Goal: Task Accomplishment & Management: Manage account settings

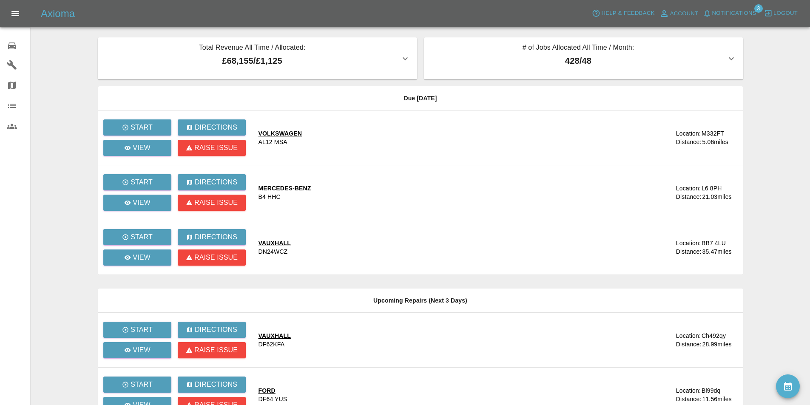
click at [65, 45] on main "Total Revenue All Time / Allocated: £68,155 / £1,125 Sprayway Smart Repairs NW …" at bounding box center [405, 287] width 810 height 574
click at [730, 9] on span "Notifications" at bounding box center [734, 14] width 44 height 10
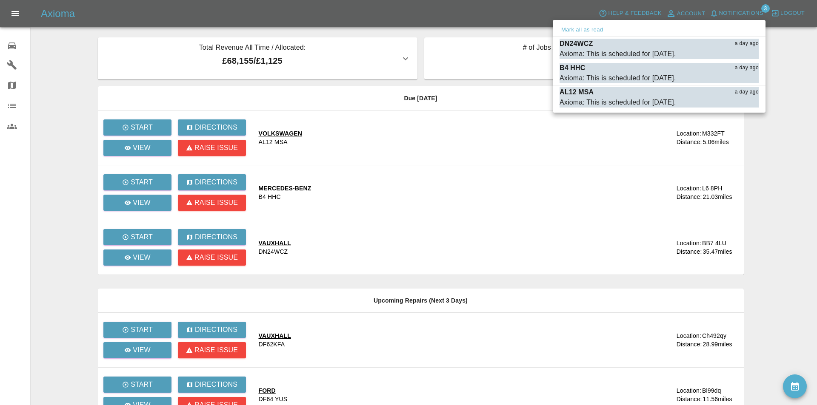
click at [62, 48] on div at bounding box center [408, 202] width 817 height 405
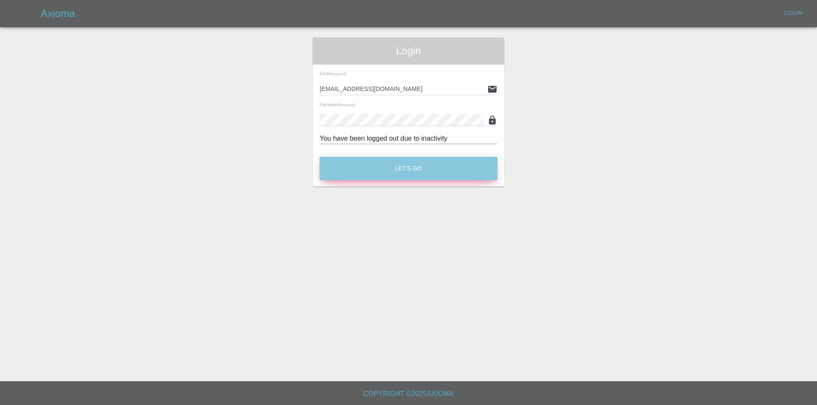
click at [358, 160] on button "Let's Go" at bounding box center [408, 168] width 178 height 23
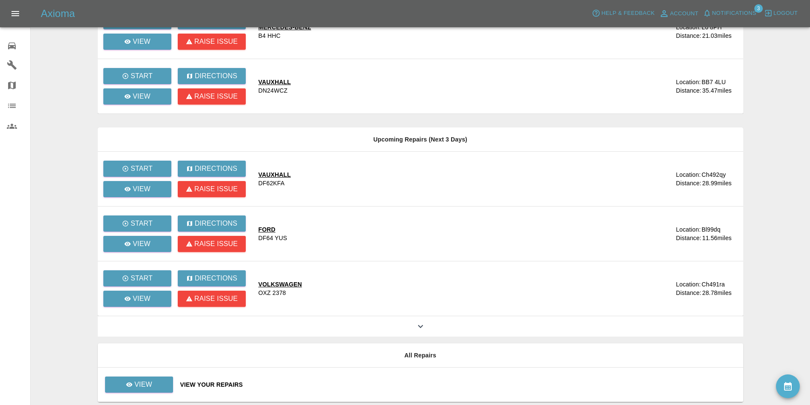
scroll to position [192, 0]
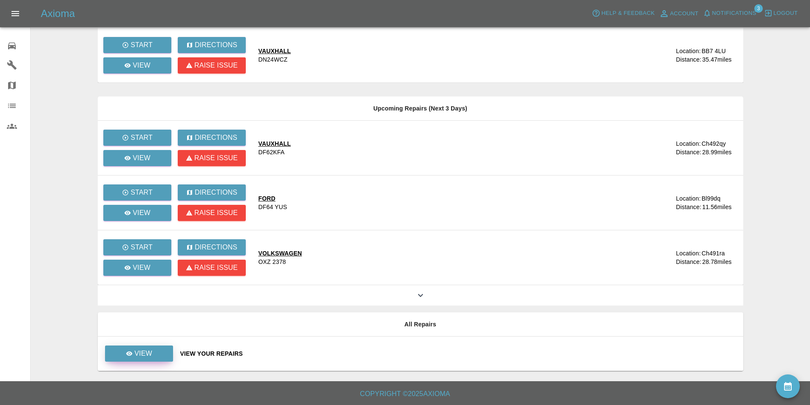
click at [148, 348] on link "View" at bounding box center [139, 354] width 68 height 16
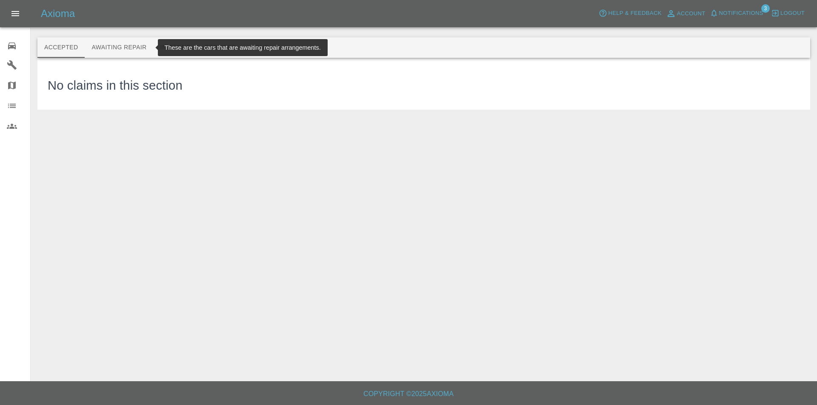
click at [122, 45] on button "Awaiting Repair" at bounding box center [119, 47] width 68 height 20
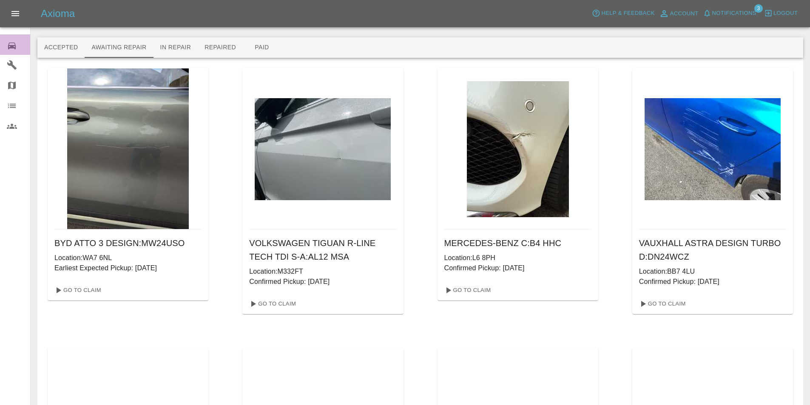
click at [9, 44] on icon at bounding box center [12, 46] width 10 height 10
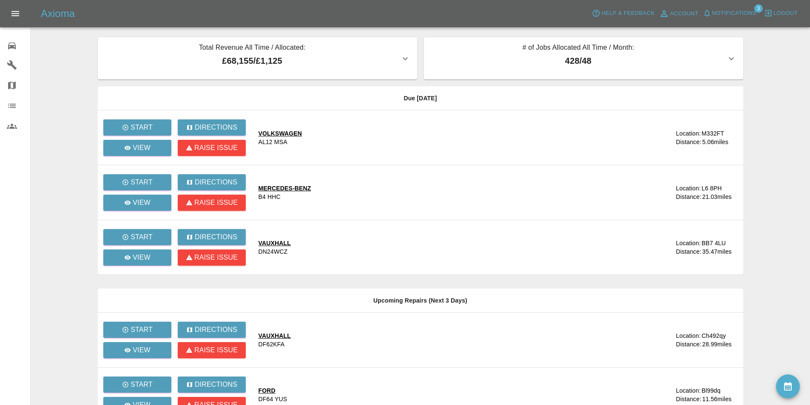
click at [60, 45] on main "Total Revenue All Time / Allocated: £68,155 / £1,125 Sprayway Smart Repairs NW …" at bounding box center [405, 287] width 810 height 574
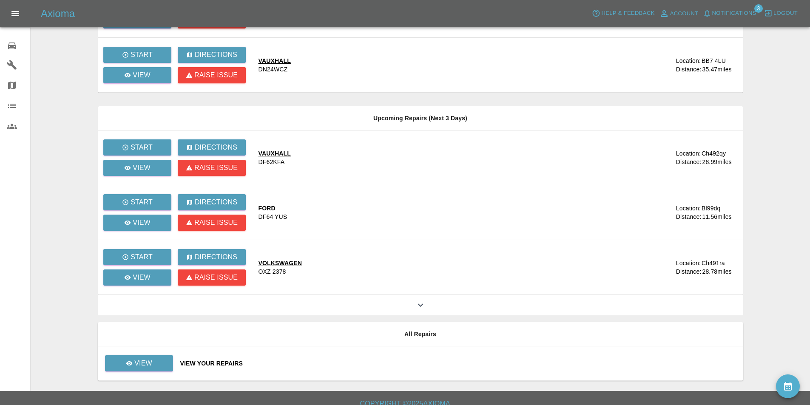
scroll to position [192, 0]
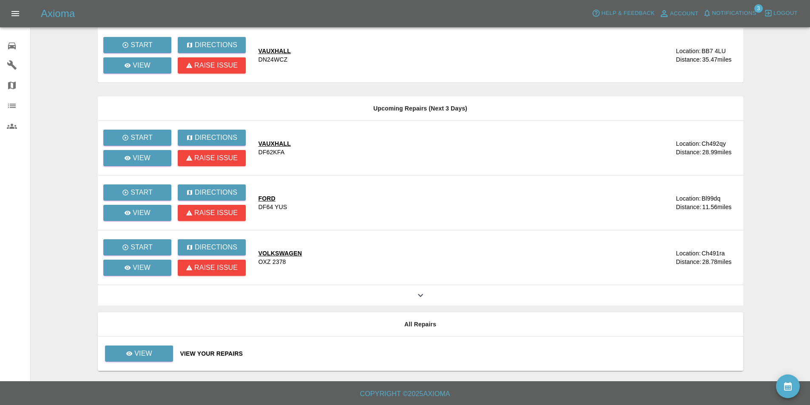
click at [401, 298] on div at bounding box center [421, 295] width 646 height 20
click at [423, 292] on icon at bounding box center [421, 295] width 10 height 10
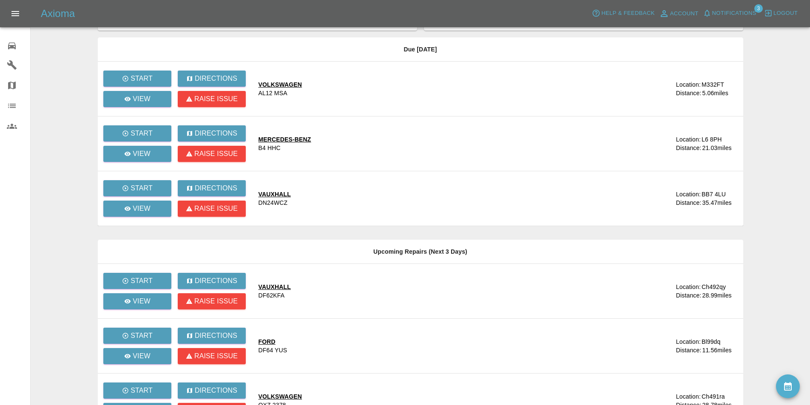
scroll to position [0, 0]
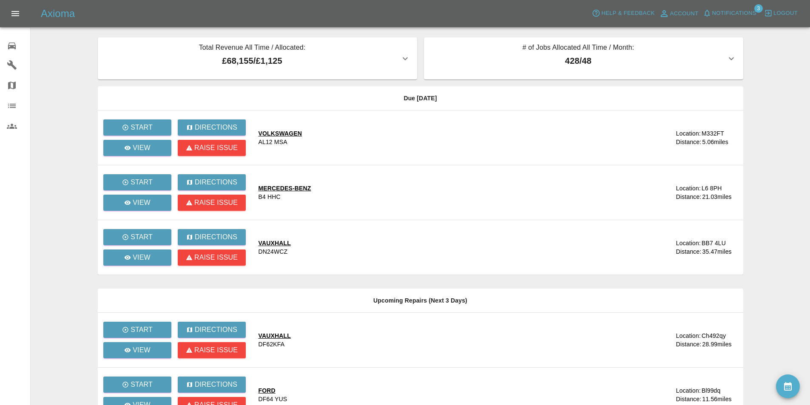
click at [56, 36] on div at bounding box center [420, 23] width 766 height 27
click at [6, 41] on link "0 Repair home" at bounding box center [15, 44] width 30 height 20
click at [788, 389] on icon "availability" at bounding box center [788, 386] width 8 height 9
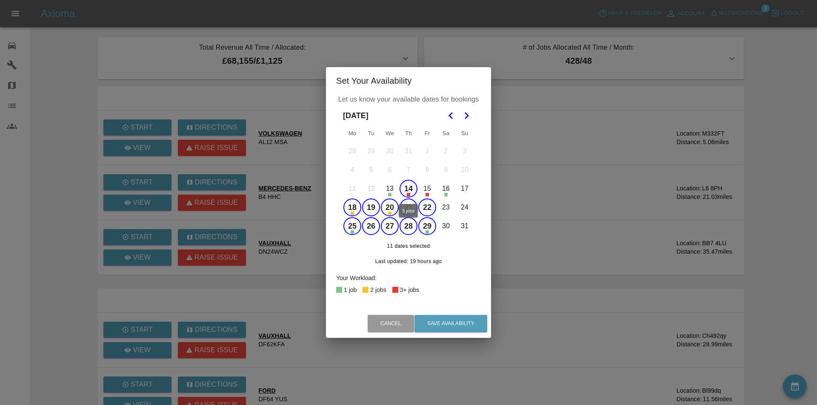
click at [406, 185] on button "14" at bounding box center [408, 189] width 18 height 18
click at [457, 322] on button "Save Availability" at bounding box center [450, 323] width 73 height 17
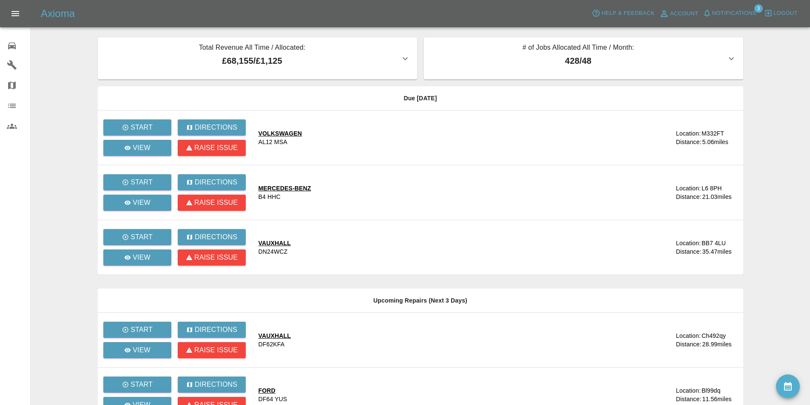
click at [58, 198] on main "Total Revenue All Time / Allocated: £68,155 / £1,125 Sprayway Smart Repairs NW …" at bounding box center [405, 396] width 810 height 793
click at [736, 10] on span "Notifications" at bounding box center [734, 14] width 44 height 10
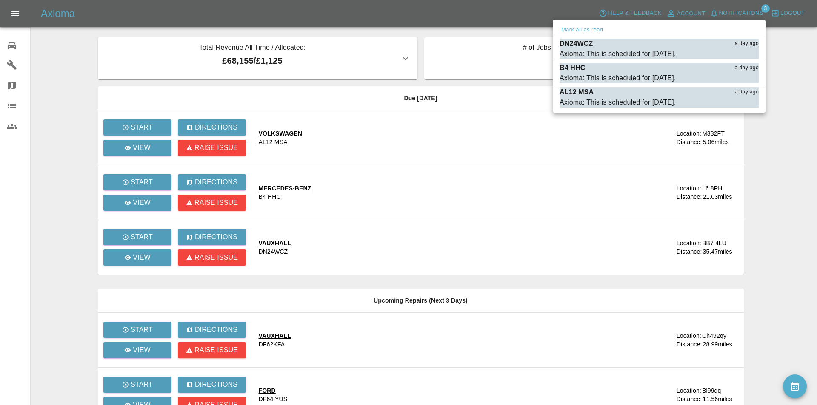
click at [327, 8] on div at bounding box center [408, 202] width 817 height 405
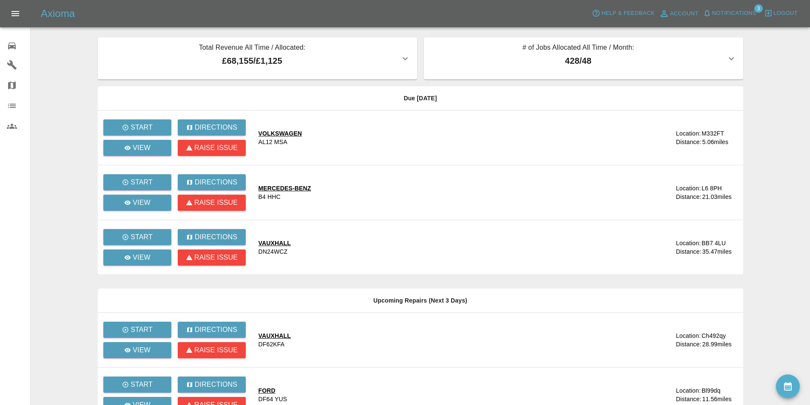
click at [257, 9] on div "Axioma Help & Feedback Account Notifications 3 Logout" at bounding box center [425, 14] width 769 height 14
drag, startPoint x: 71, startPoint y: 55, endPoint x: 46, endPoint y: 24, distance: 40.2
click at [71, 55] on main "Total Revenue All Time / Allocated: £68,155 / £1,125 Sprayway Smart Repairs NW …" at bounding box center [405, 396] width 810 height 793
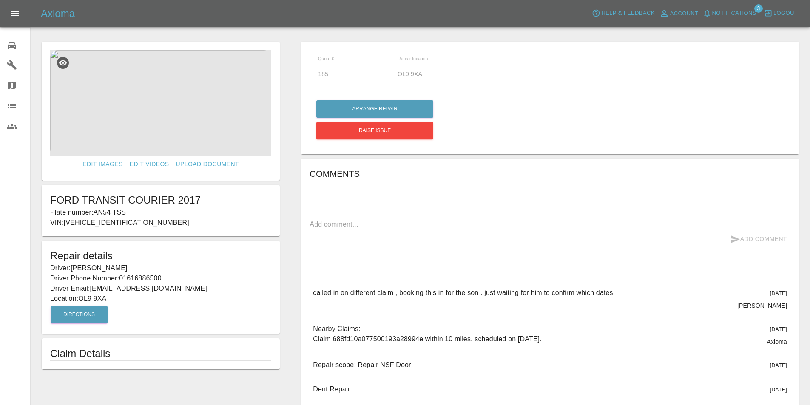
click at [392, 100] on div "Arrange Repair" at bounding box center [374, 109] width 117 height 22
click at [400, 105] on button "Arrange Repair" at bounding box center [374, 108] width 117 height 17
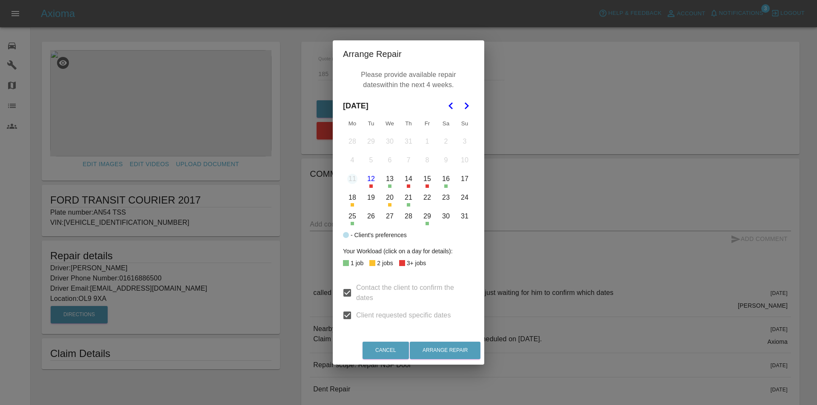
click at [367, 197] on button "19" at bounding box center [371, 198] width 18 height 18
click at [406, 199] on button "21" at bounding box center [408, 198] width 18 height 18
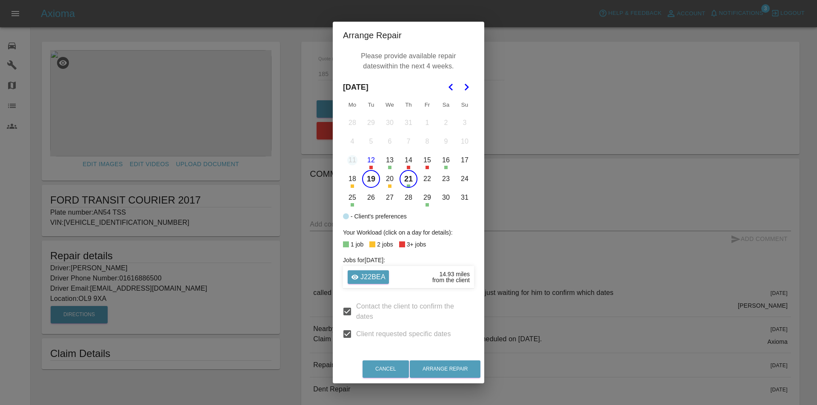
click at [424, 176] on button "22" at bounding box center [427, 179] width 18 height 18
click at [448, 368] on button "Arrange Repair" at bounding box center [445, 369] width 71 height 17
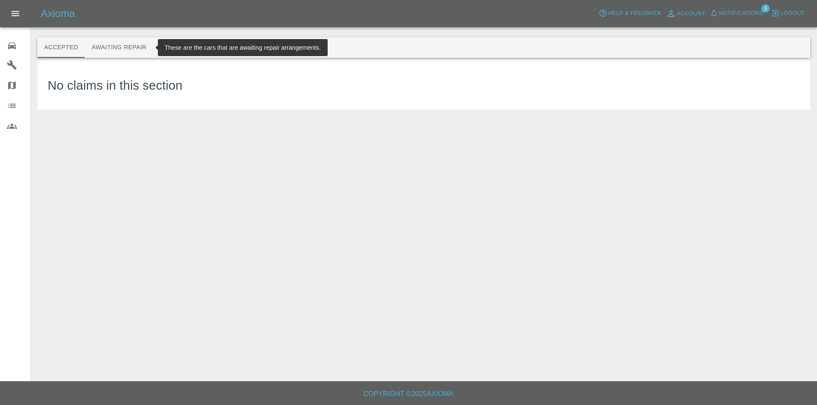
click at [131, 45] on button "Awaiting Repair" at bounding box center [119, 47] width 68 height 20
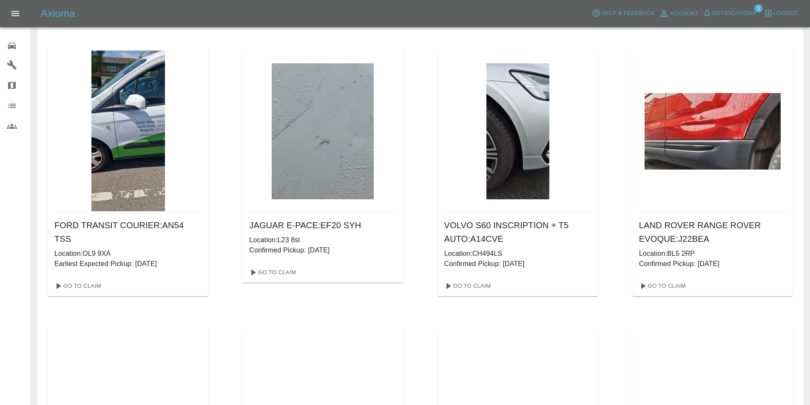
scroll to position [1167, 0]
click at [84, 287] on link "Go To Claim" at bounding box center [77, 286] width 52 height 14
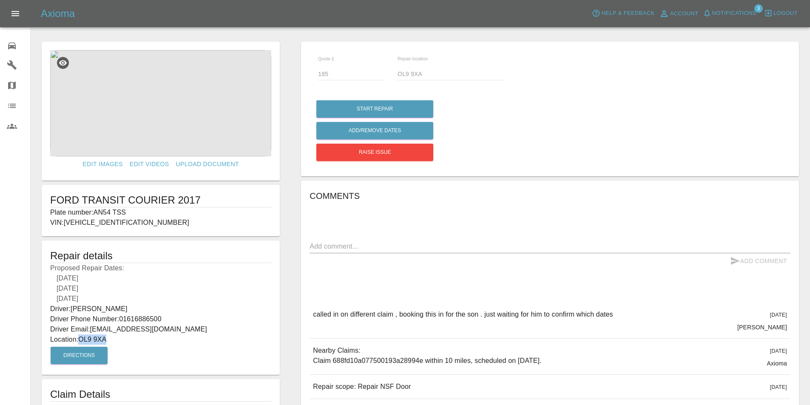
drag, startPoint x: 111, startPoint y: 339, endPoint x: 80, endPoint y: 337, distance: 30.3
click at [80, 337] on p "Location: OL9 9XA" at bounding box center [160, 340] width 221 height 10
copy p "OL9 9XA"
click at [214, 301] on div "[DATE]" at bounding box center [160, 299] width 221 height 10
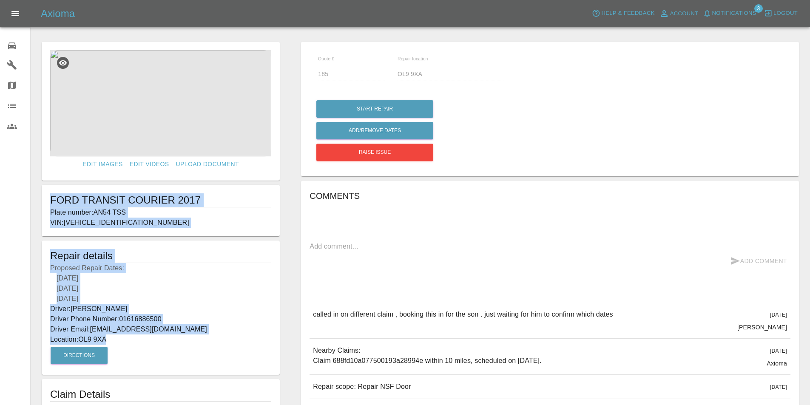
drag, startPoint x: 112, startPoint y: 338, endPoint x: 46, endPoint y: 203, distance: 150.8
click at [46, 203] on form "Edit Images Edit Videos Upload Document FORD TRANSIT COURIER 2017 Plate number:…" at bounding box center [160, 226] width 247 height 369
copy form "FORD TRANSIT COURIER 2017 Plate number: AN54 TSS VIN: [VEHICLE_IDENTIFICATION_N…"
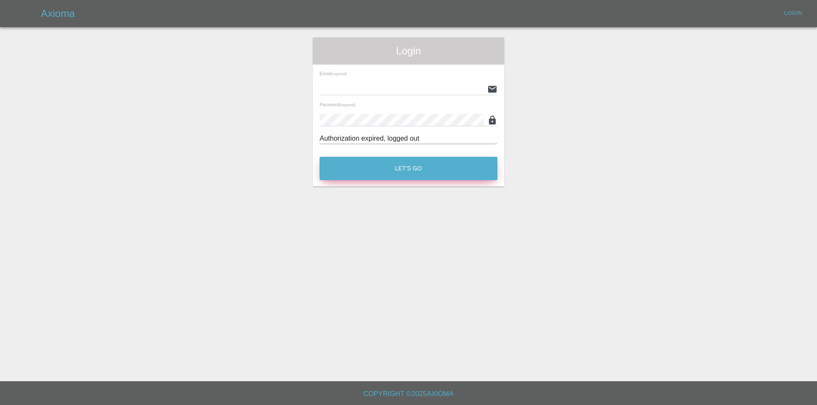
type input "[EMAIL_ADDRESS][DOMAIN_NAME]"
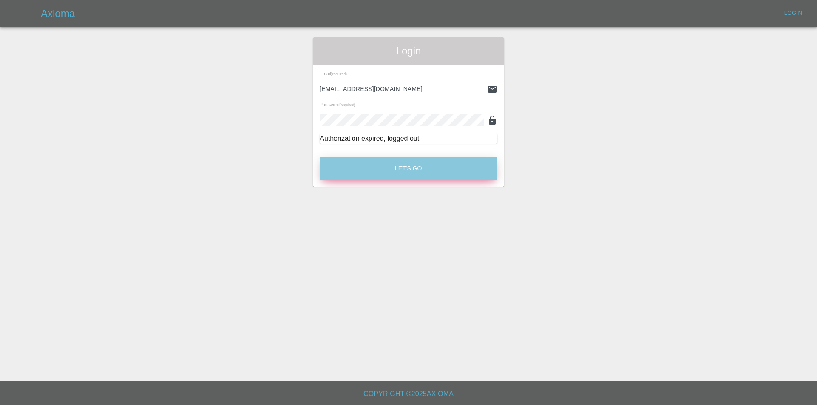
click at [413, 171] on button "Let's Go" at bounding box center [408, 168] width 178 height 23
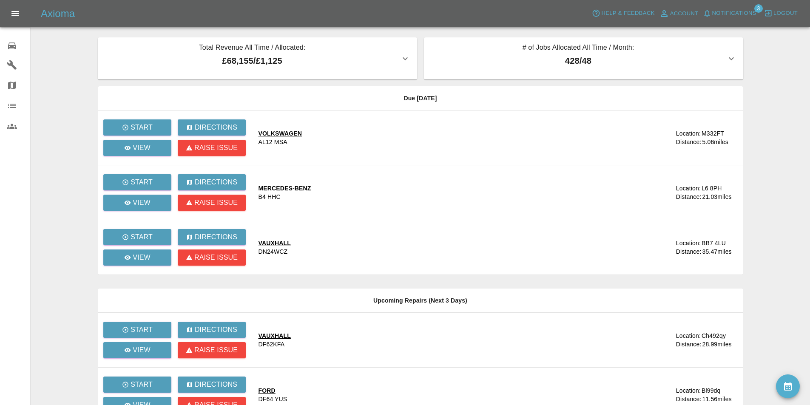
click at [70, 97] on main "Total Revenue All Time / Allocated: £68,155 / £1,125 Sprayway Smart Repairs NW …" at bounding box center [405, 287] width 810 height 574
click at [120, 236] on button "Start" at bounding box center [137, 237] width 68 height 16
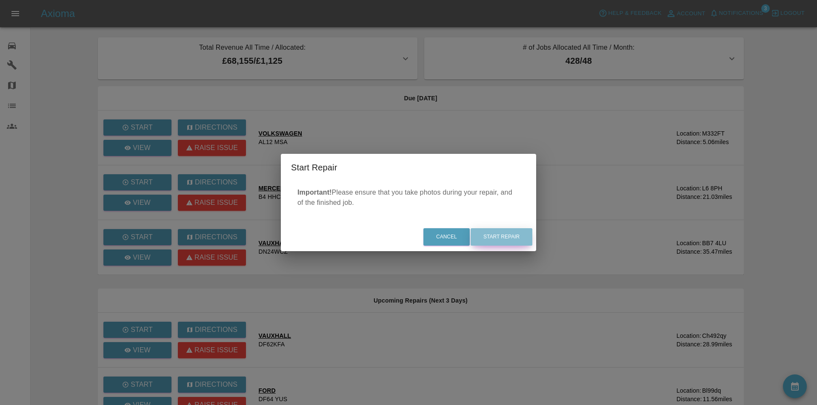
click at [521, 242] on button "Start Repair" at bounding box center [501, 236] width 62 height 17
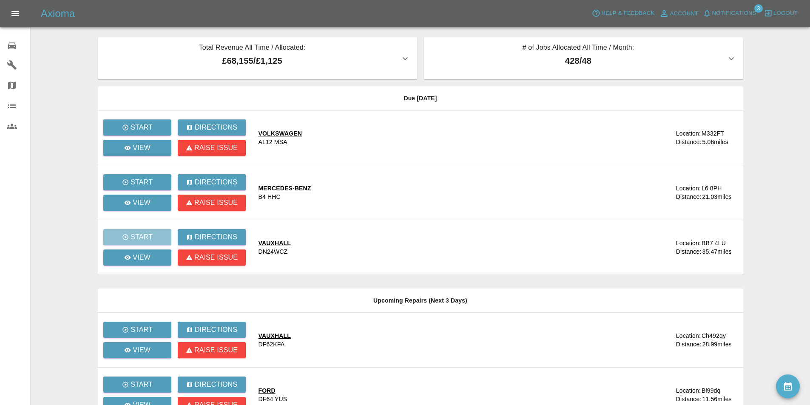
click at [43, 184] on main "Total Revenue All Time / Allocated: £68,155 / £1,125 Sprayway Smart Repairs NW …" at bounding box center [405, 287] width 810 height 574
click at [136, 260] on p "View" at bounding box center [142, 258] width 18 height 10
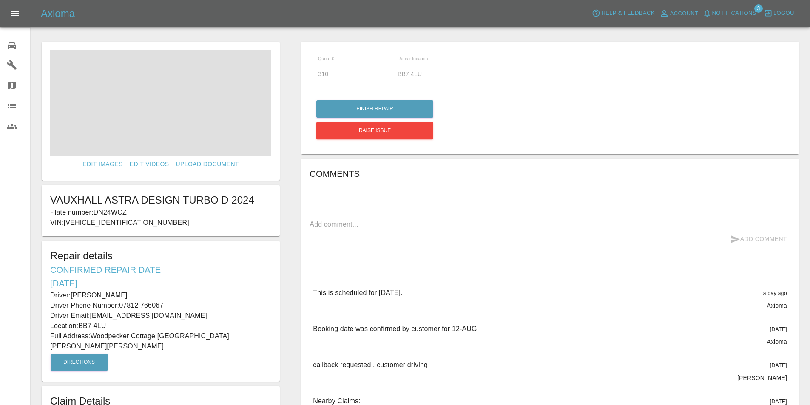
click at [540, 120] on div "Finish Repair Raise issue" at bounding box center [550, 119] width 468 height 43
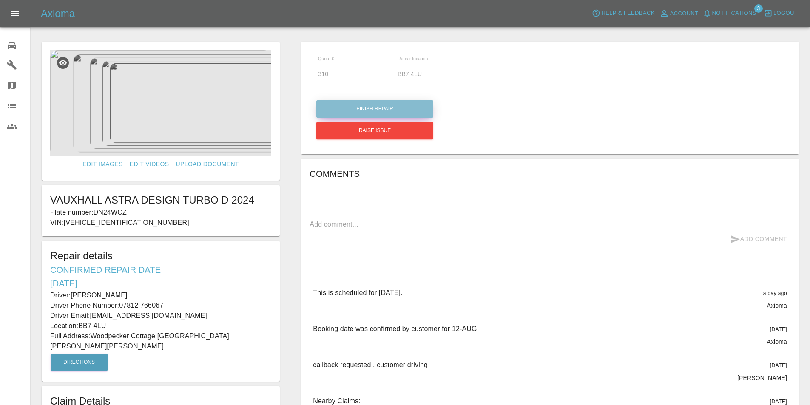
click at [407, 108] on button "Finish Repair" at bounding box center [374, 108] width 117 height 17
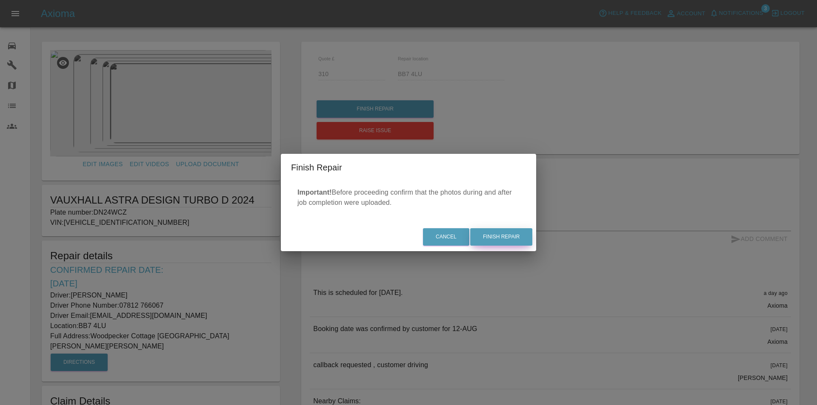
click at [511, 233] on button "Finish Repair" at bounding box center [501, 236] width 62 height 17
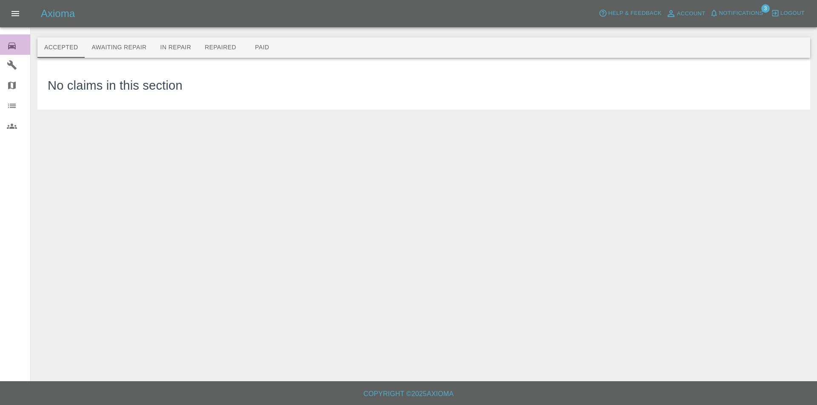
click at [9, 45] on icon at bounding box center [12, 46] width 8 height 7
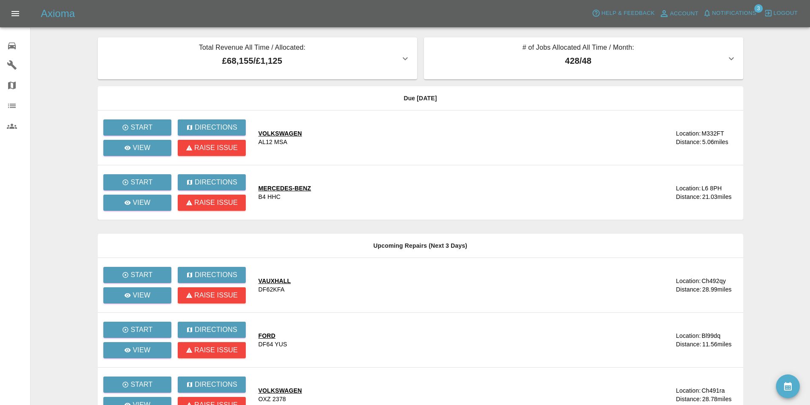
click at [57, 118] on main "Total Revenue All Time / Allocated: £68,155 / £1,125 Sprayway Smart Repairs NW …" at bounding box center [405, 259] width 810 height 519
click at [10, 47] on icon at bounding box center [12, 46] width 8 height 7
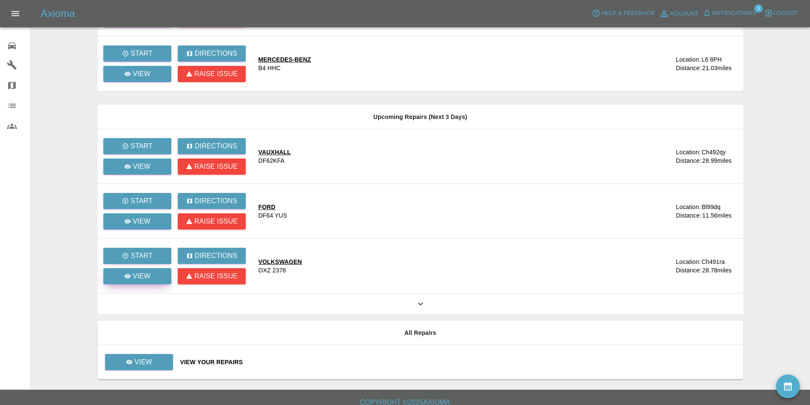
scroll to position [137, 0]
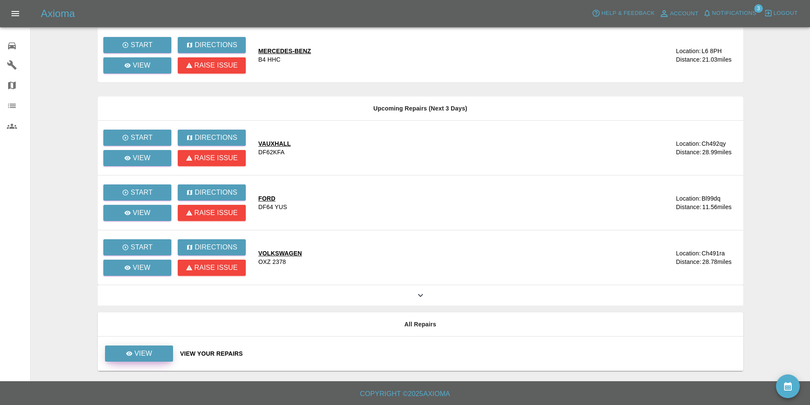
click at [151, 355] on p "View" at bounding box center [143, 354] width 18 height 10
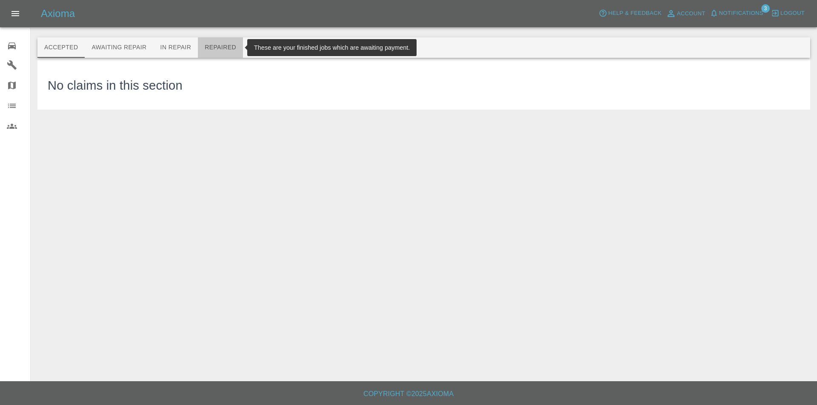
click at [219, 46] on button "Repaired" at bounding box center [220, 47] width 45 height 20
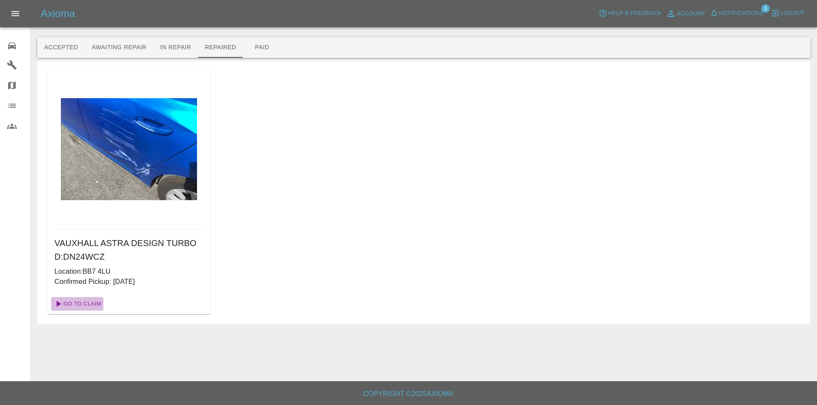
click at [82, 302] on link "Go To Claim" at bounding box center [77, 304] width 52 height 14
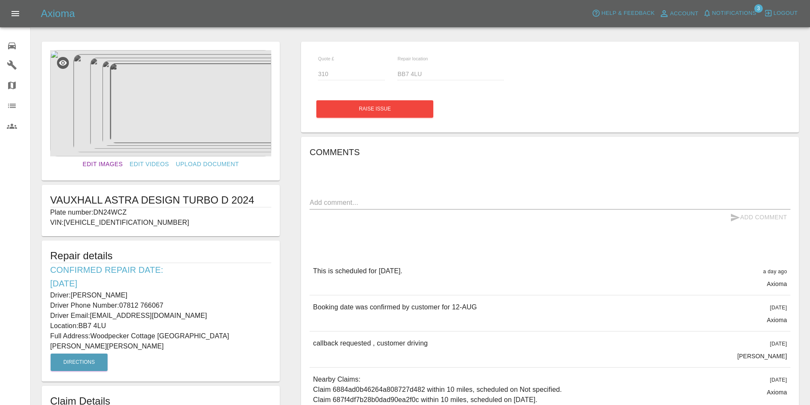
click at [100, 165] on link "Edit Images" at bounding box center [102, 165] width 47 height 16
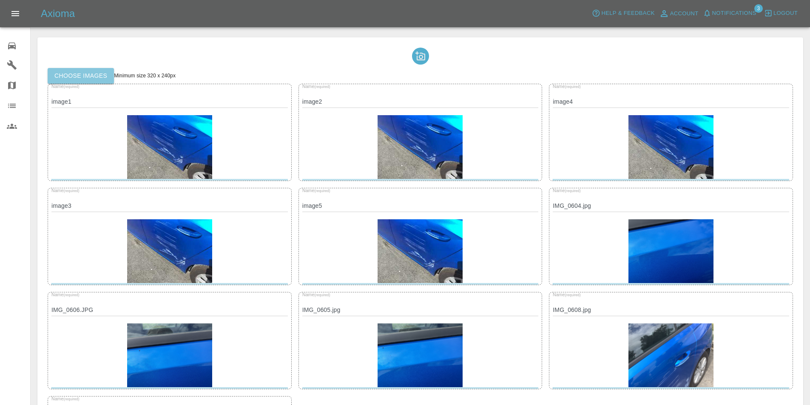
click at [84, 76] on label "Choose images" at bounding box center [81, 76] width 66 height 16
click at [0, 0] on input "Choose images" at bounding box center [0, 0] width 0 height 0
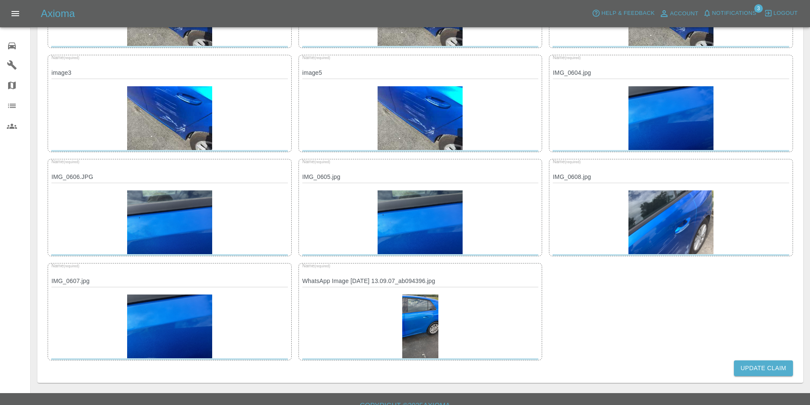
scroll to position [145, 0]
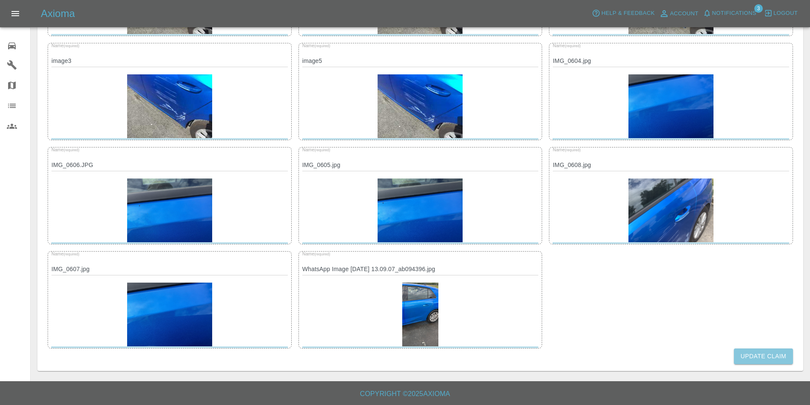
click at [738, 357] on button "Update Claim" at bounding box center [763, 357] width 59 height 16
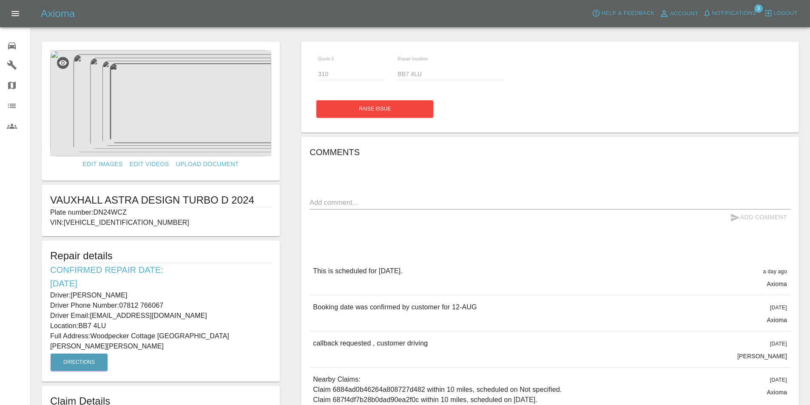
click at [8, 43] on icon at bounding box center [12, 46] width 10 height 10
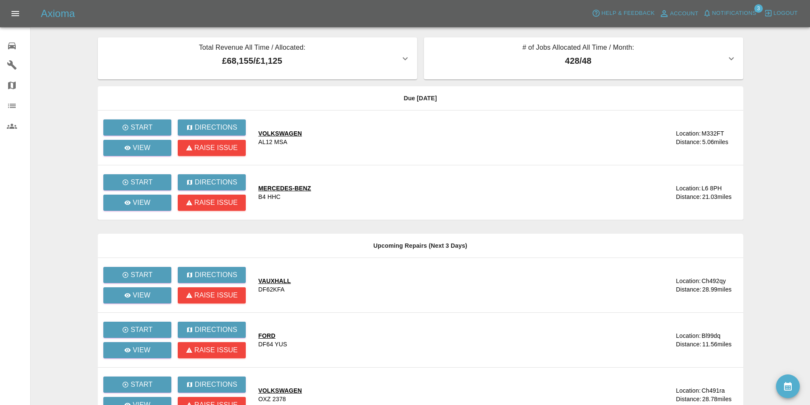
click at [64, 50] on main "Total Revenue All Time / Allocated: £68,155 / £1,125 Sprayway Smart Repairs NW …" at bounding box center [405, 259] width 810 height 519
click at [65, 228] on main "Total Revenue All Time / Allocated: £68,155 / £1,125 Sprayway Smart Repairs NW …" at bounding box center [405, 259] width 810 height 519
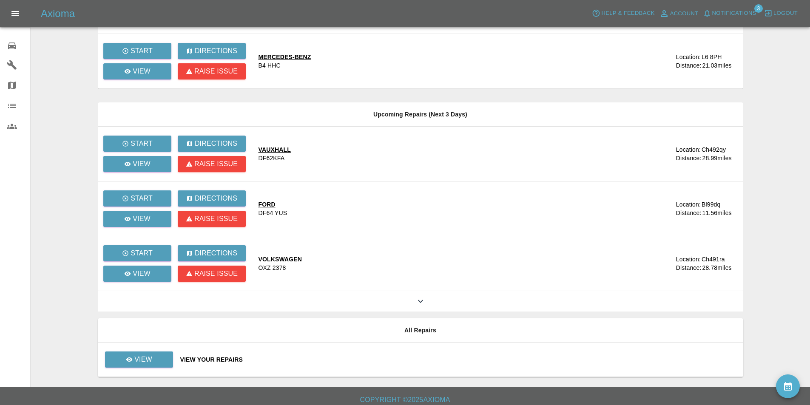
scroll to position [137, 0]
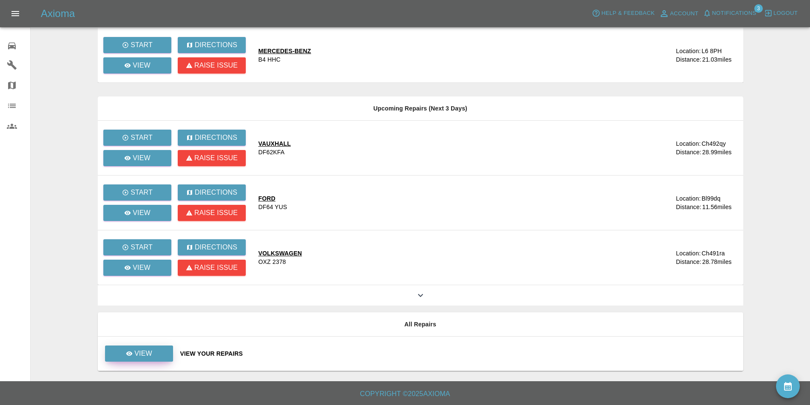
click at [159, 359] on link "View" at bounding box center [139, 354] width 68 height 16
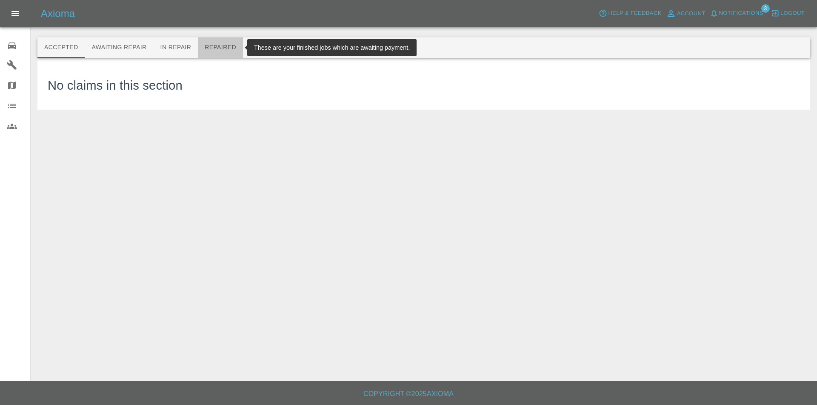
click at [221, 39] on button "Repaired" at bounding box center [220, 47] width 45 height 20
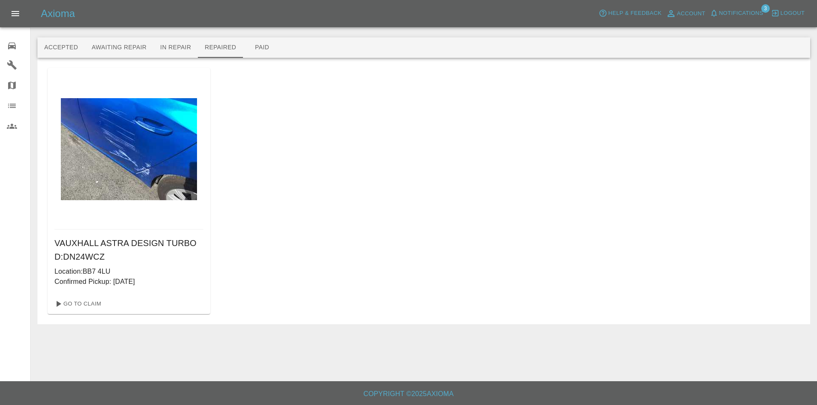
click at [109, 137] on img at bounding box center [129, 149] width 136 height 102
click at [83, 302] on link "Go To Claim" at bounding box center [77, 304] width 52 height 14
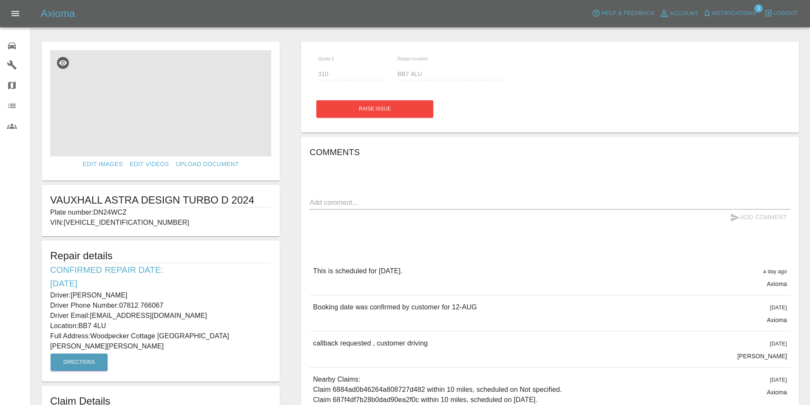
click at [152, 84] on img at bounding box center [160, 103] width 221 height 106
